Goal: Transaction & Acquisition: Purchase product/service

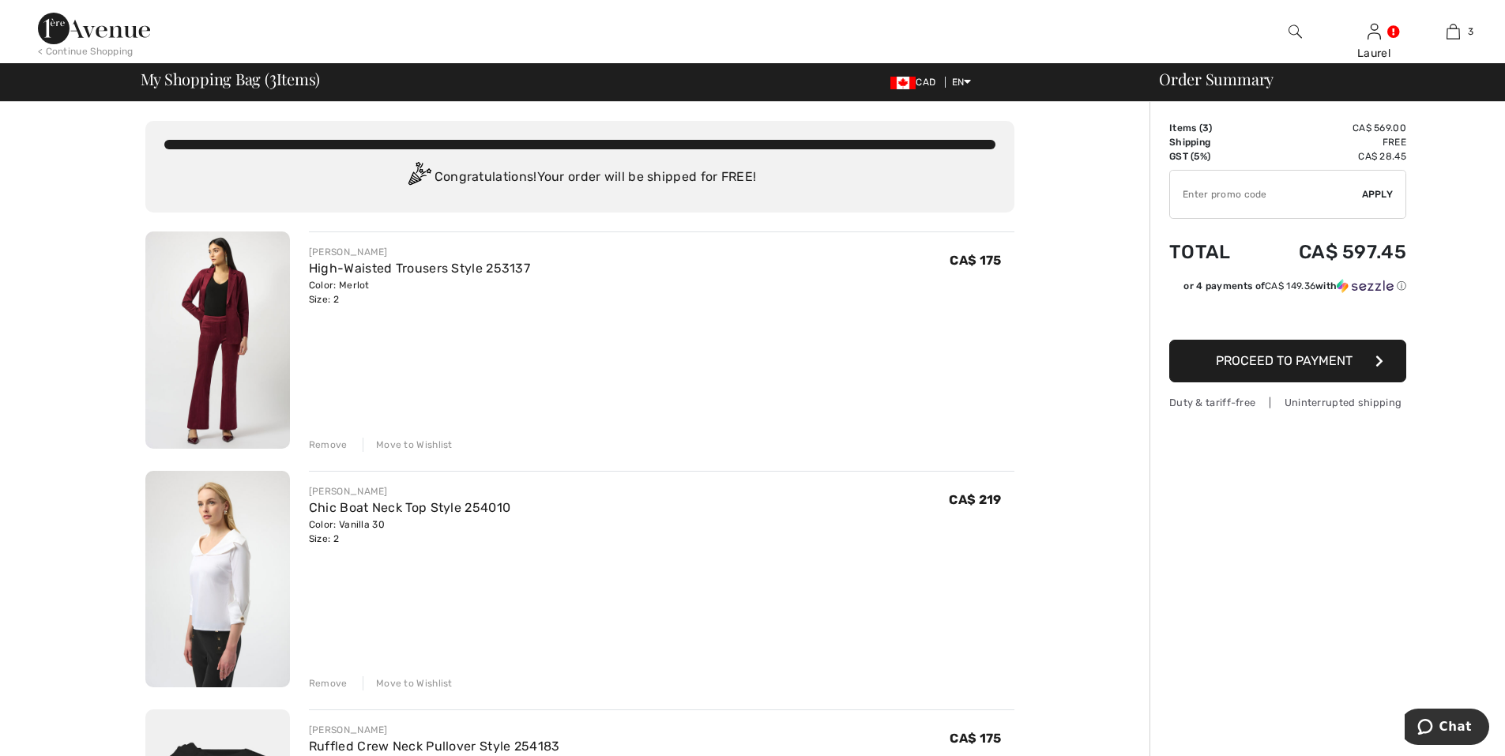
click at [1312, 364] on span "Proceed to Payment" at bounding box center [1284, 360] width 137 height 15
